Goal: Find specific page/section: Find specific page/section

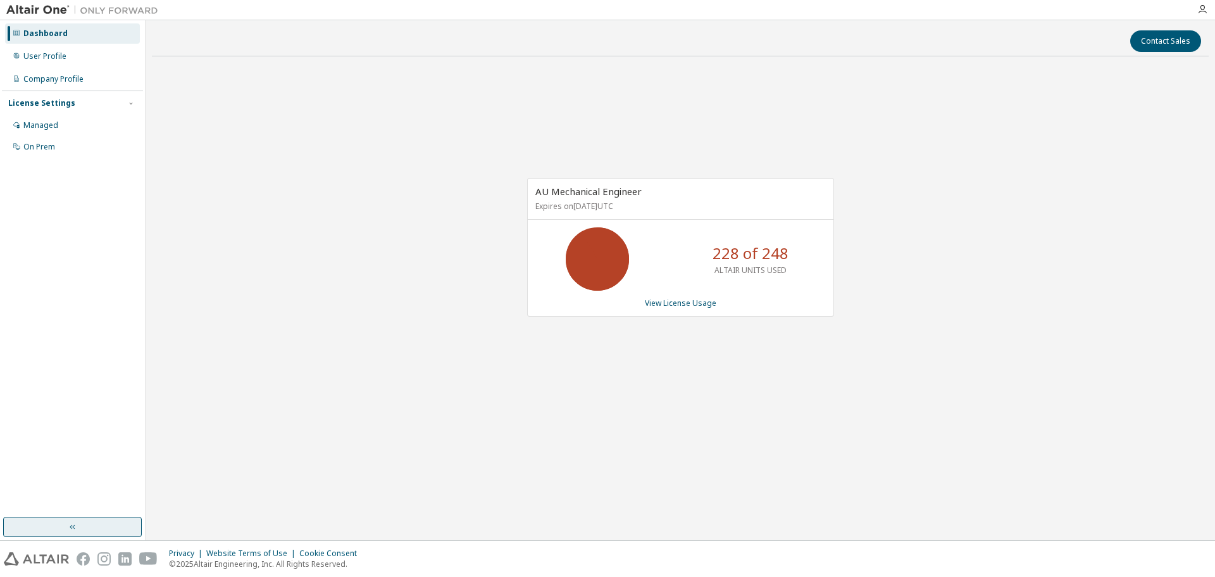
click at [81, 526] on button "button" at bounding box center [72, 527] width 139 height 20
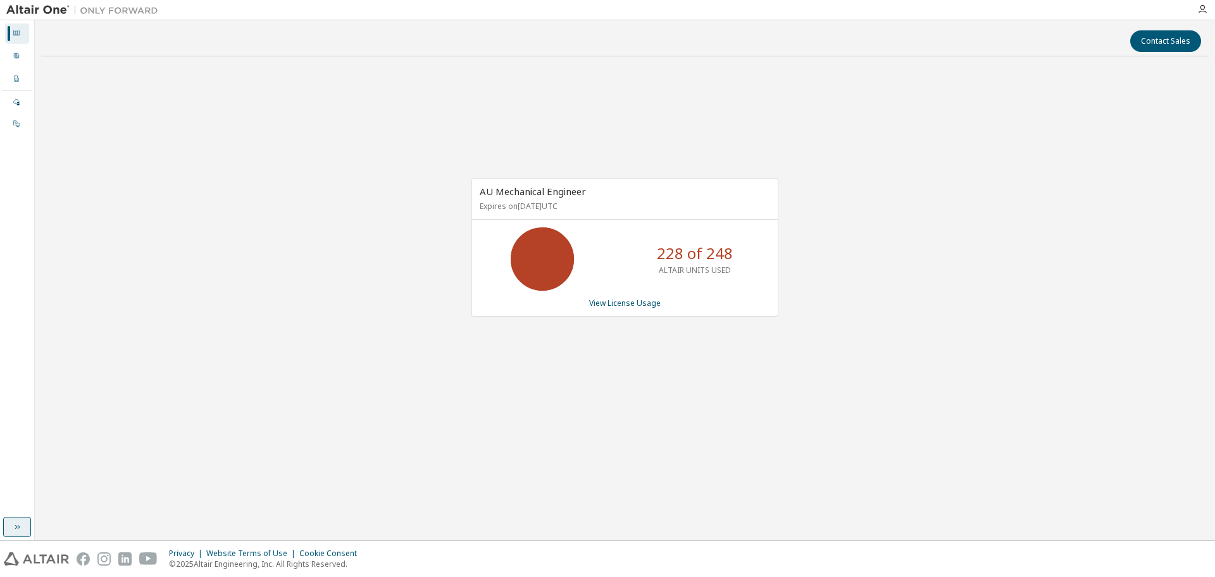
click at [21, 532] on button "button" at bounding box center [17, 527] width 28 height 20
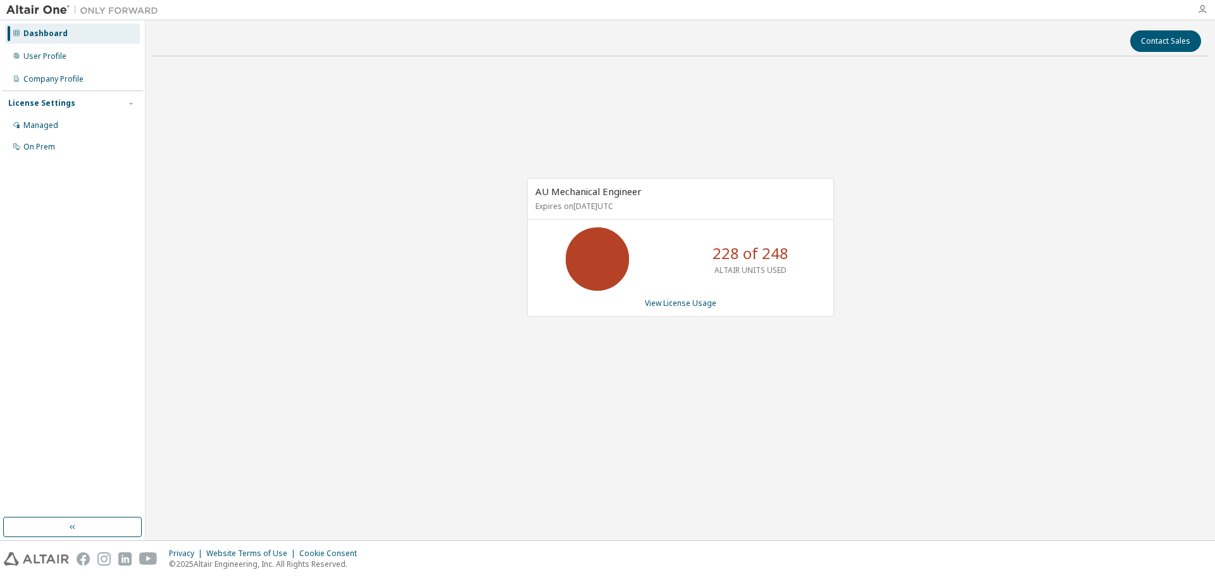
click at [1206, 11] on icon "button" at bounding box center [1203, 9] width 10 height 10
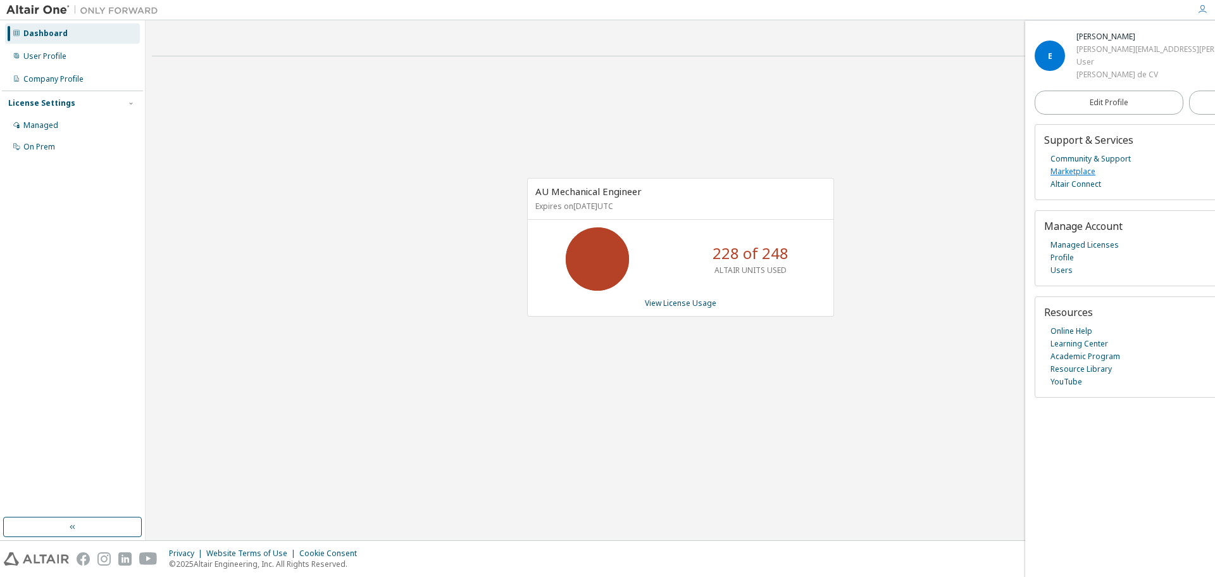
click at [1086, 175] on link "Marketplace" at bounding box center [1073, 171] width 45 height 13
